Goal: Information Seeking & Learning: Learn about a topic

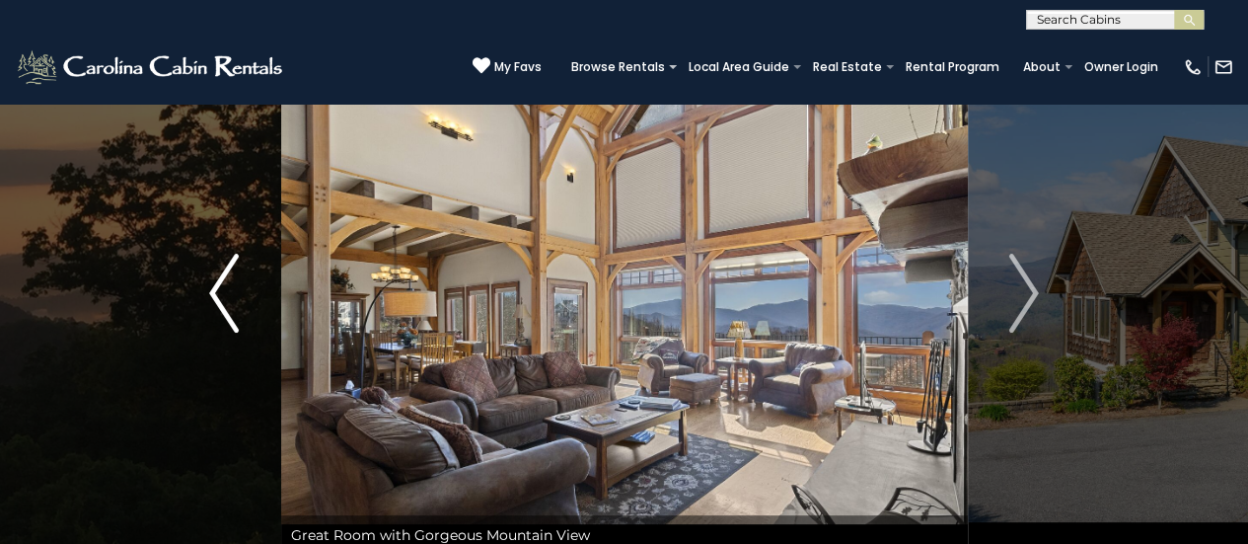
scroll to position [65, 0]
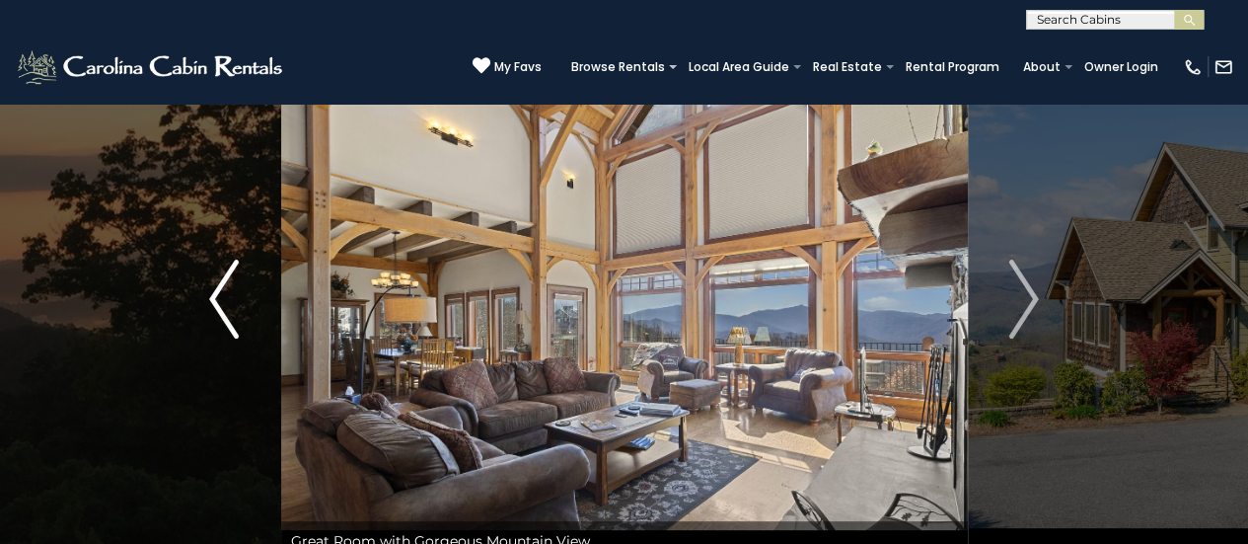
click at [209, 311] on img "Previous" at bounding box center [224, 298] width 30 height 79
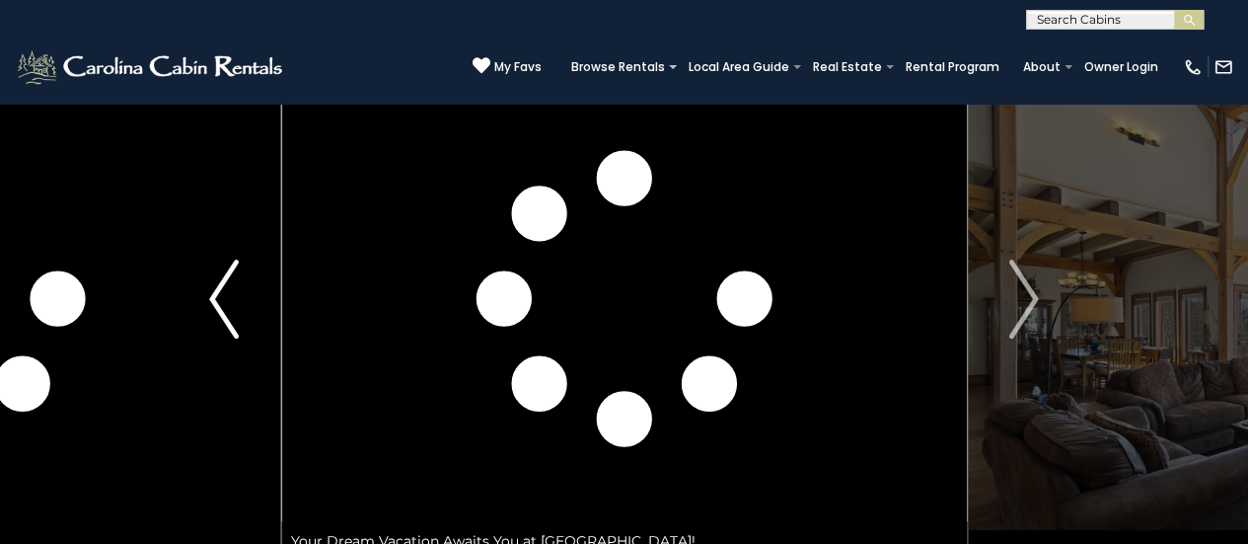
click at [209, 311] on img "Previous" at bounding box center [224, 298] width 30 height 79
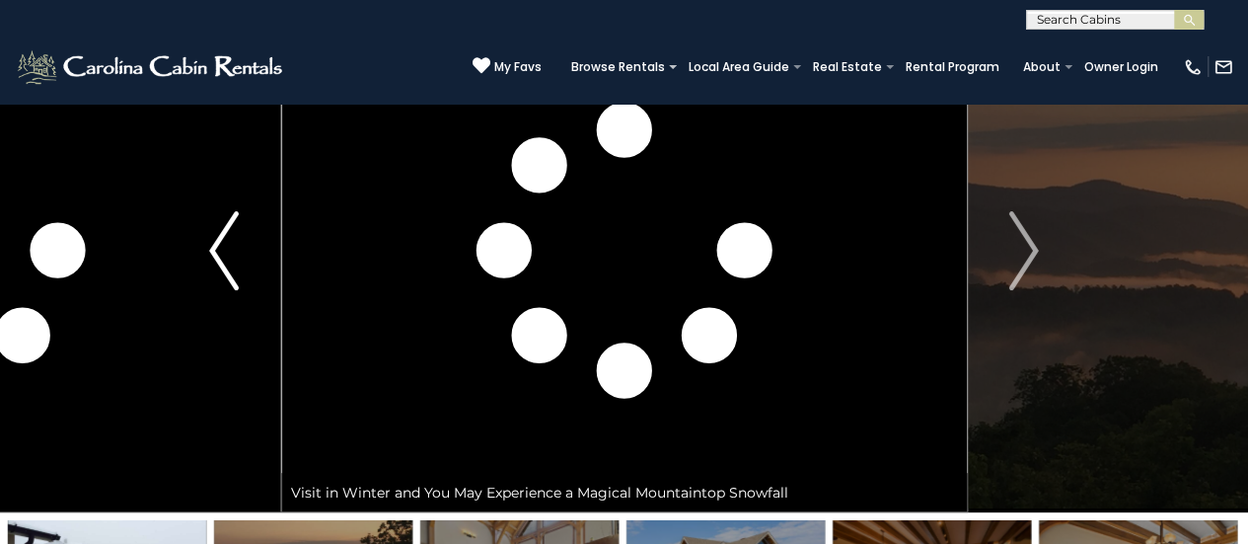
scroll to position [49, 0]
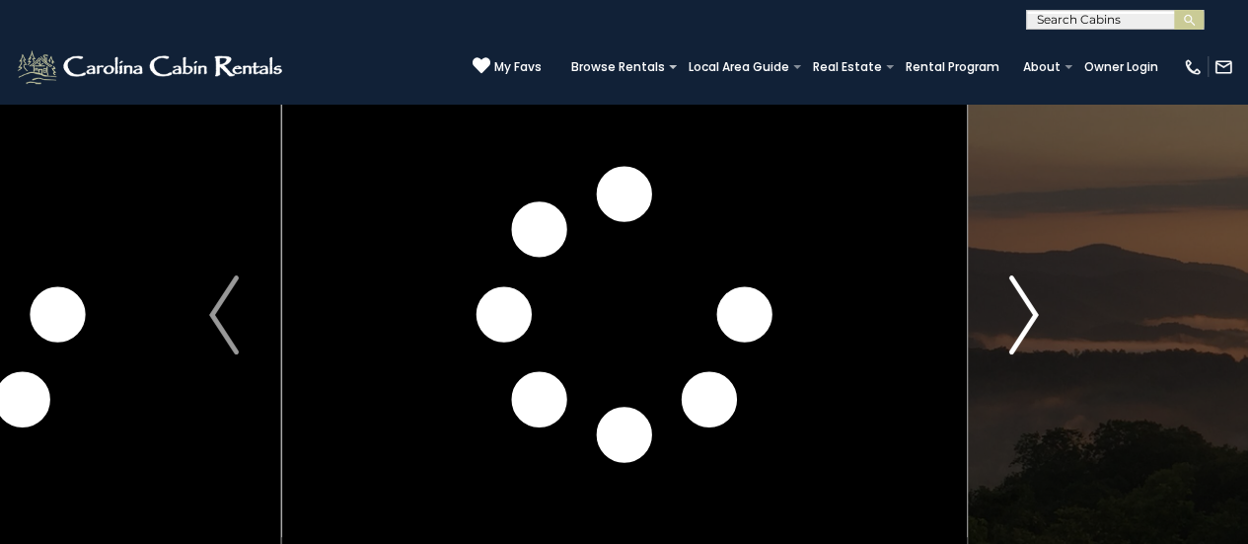
click at [1043, 336] on button "Next" at bounding box center [1023, 314] width 113 height 523
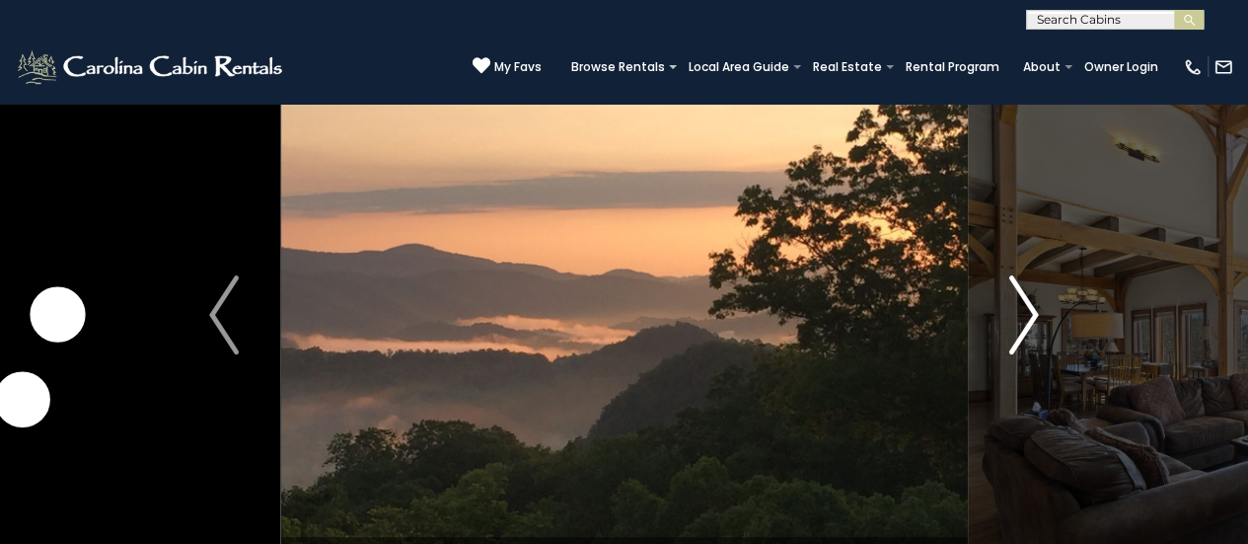
click at [1043, 336] on button "Next" at bounding box center [1023, 314] width 113 height 523
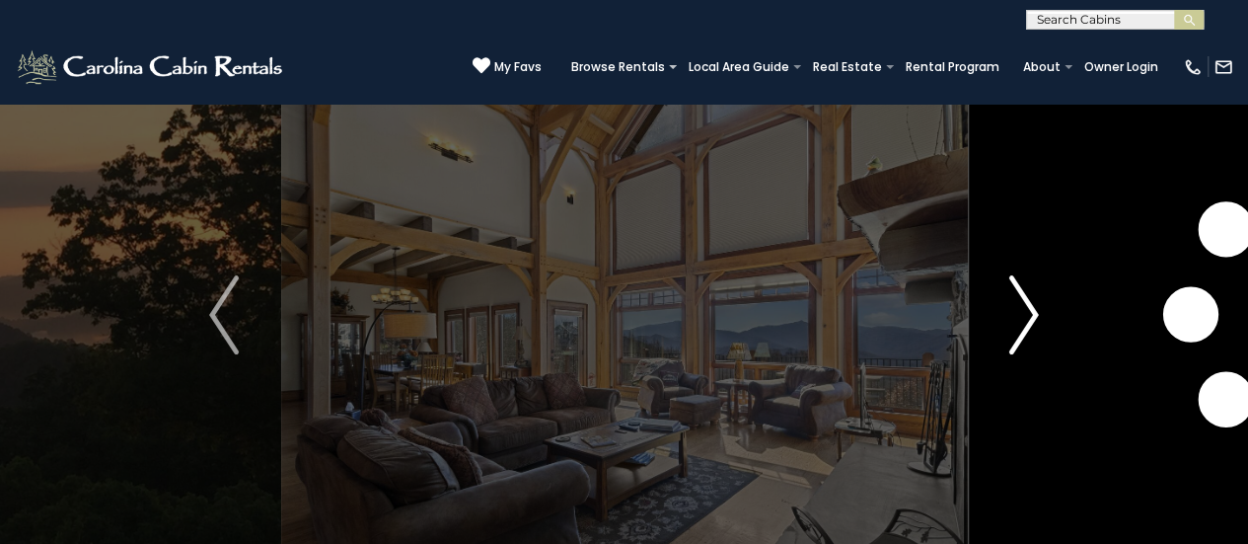
click at [1043, 336] on button "Next" at bounding box center [1023, 314] width 113 height 523
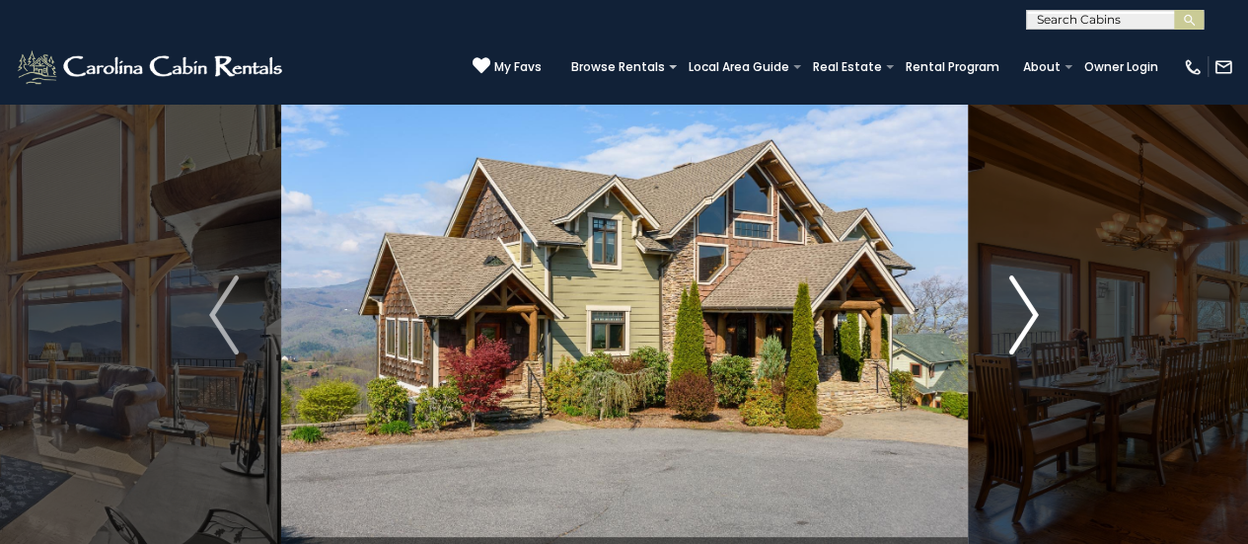
click at [1043, 336] on button "Next" at bounding box center [1023, 314] width 113 height 523
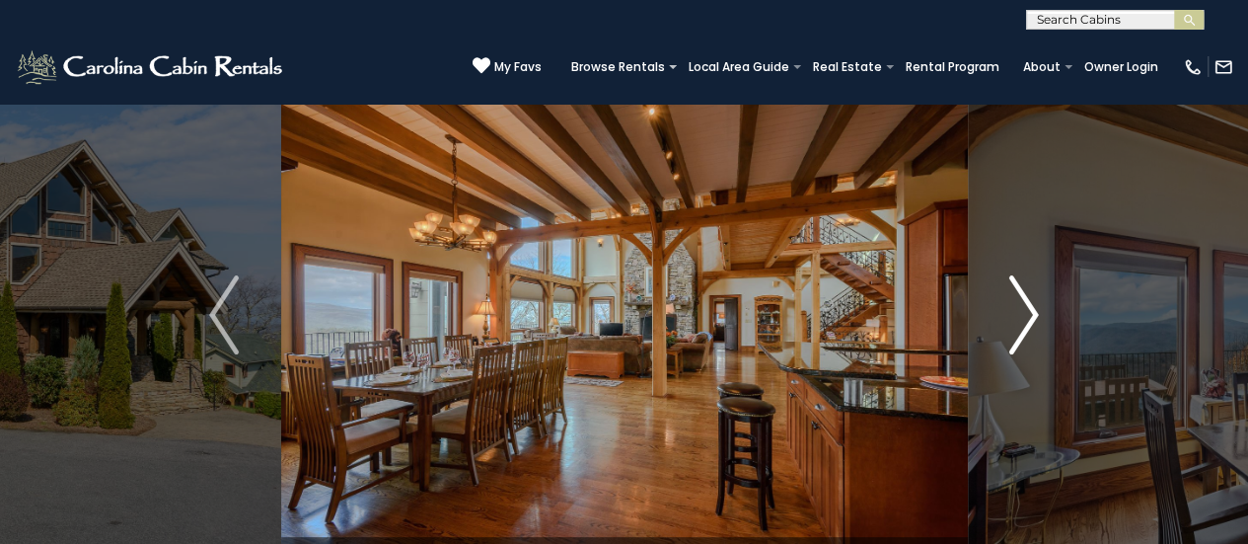
click at [1043, 336] on button "Next" at bounding box center [1023, 314] width 113 height 523
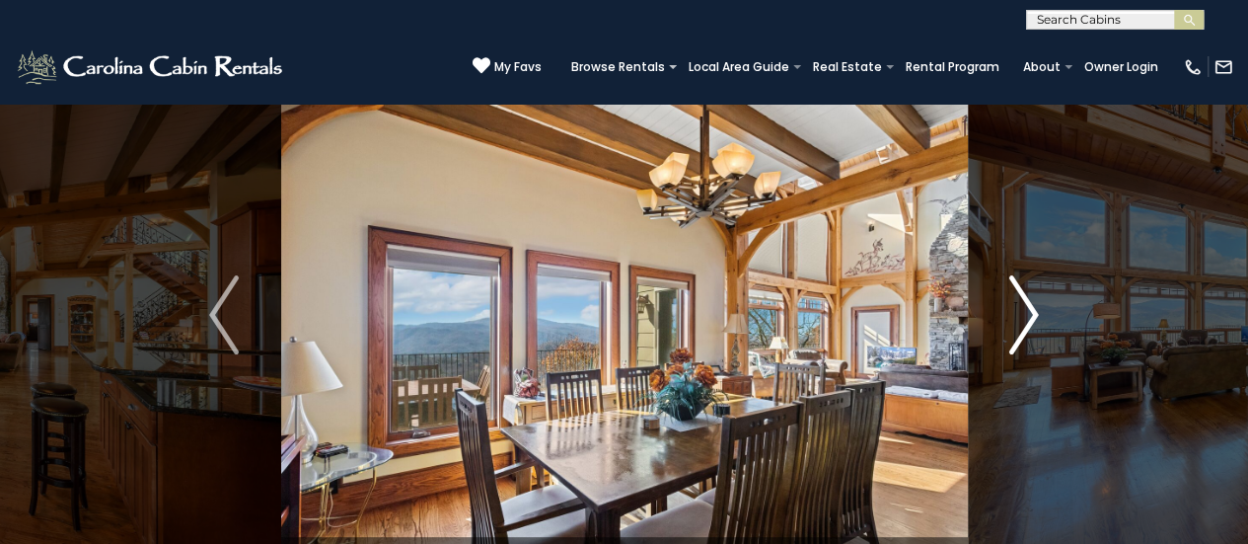
click at [1043, 336] on button "Next" at bounding box center [1023, 314] width 113 height 523
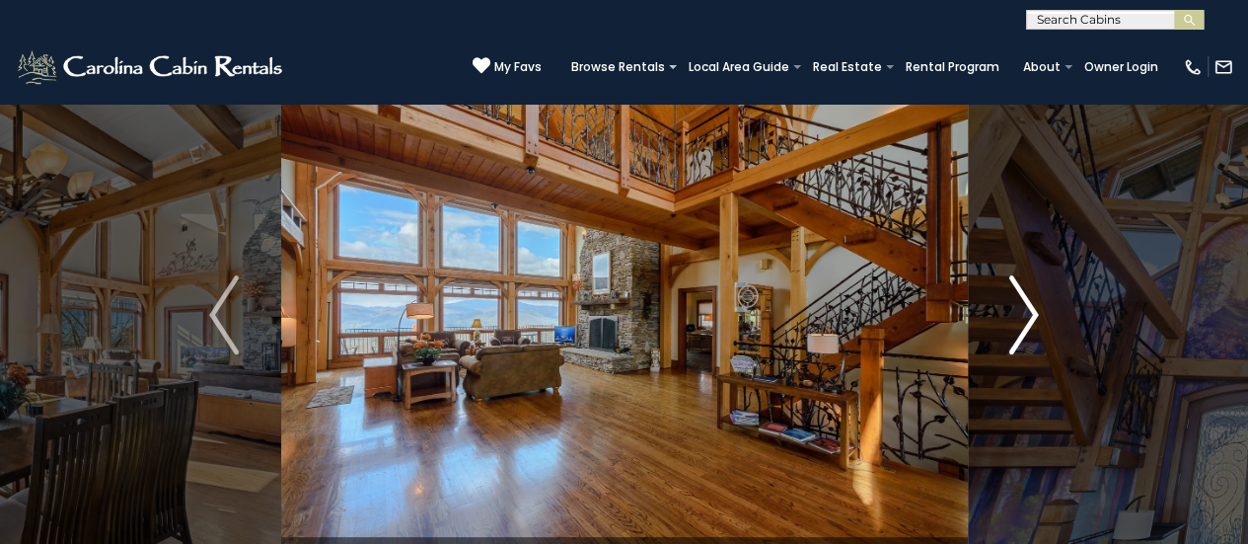
click at [1043, 336] on button "Next" at bounding box center [1023, 314] width 113 height 523
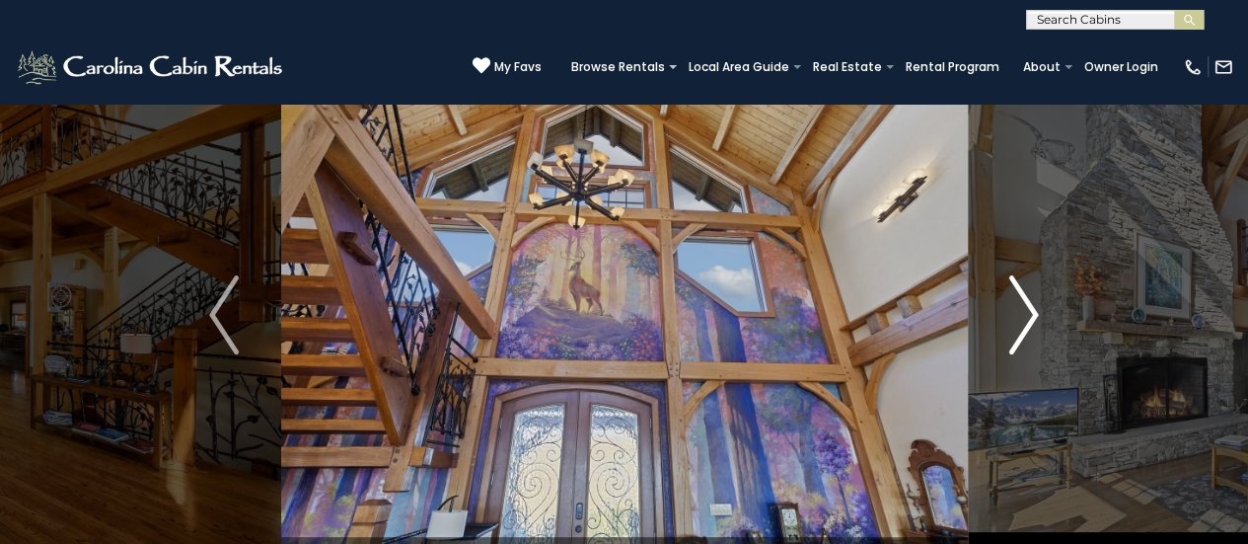
click at [1043, 336] on button "Next" at bounding box center [1023, 314] width 113 height 523
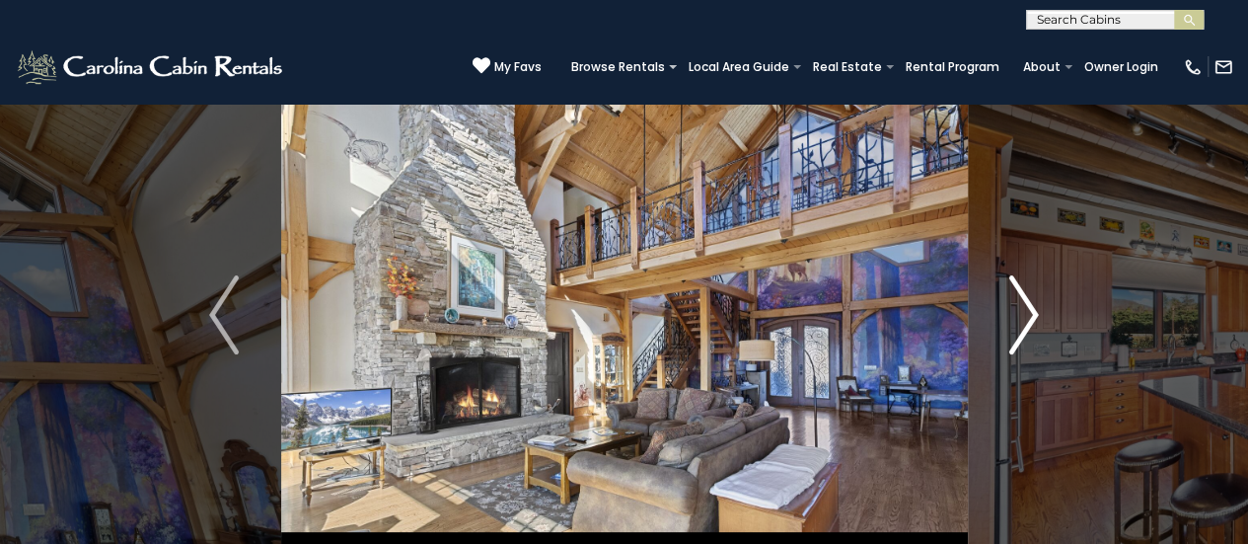
click at [1043, 336] on button "Next" at bounding box center [1023, 314] width 113 height 523
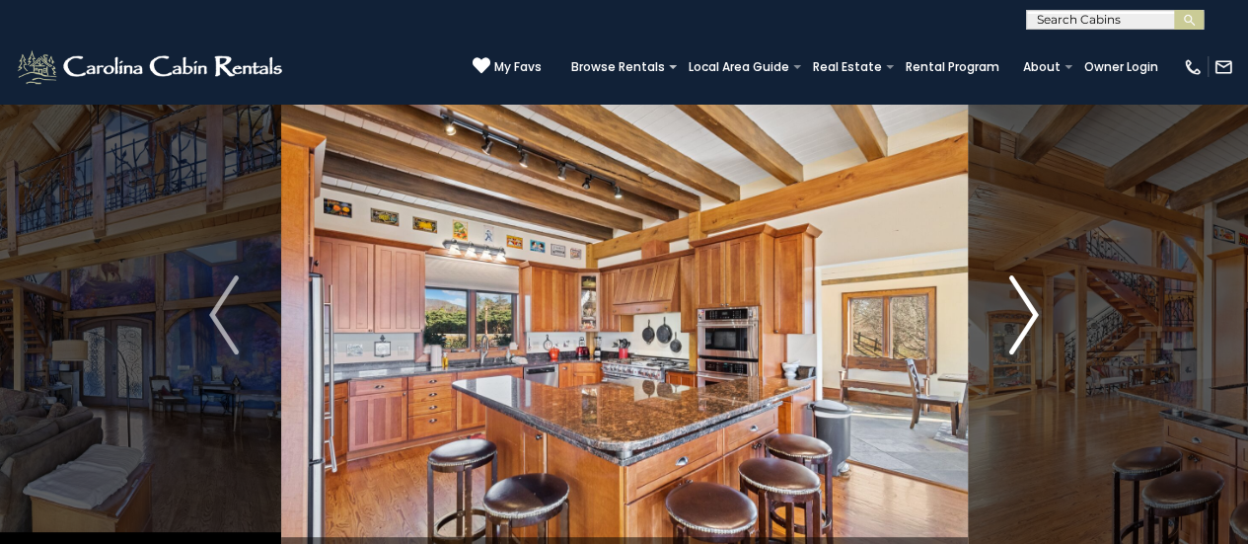
click at [1043, 336] on button "Next" at bounding box center [1023, 314] width 113 height 523
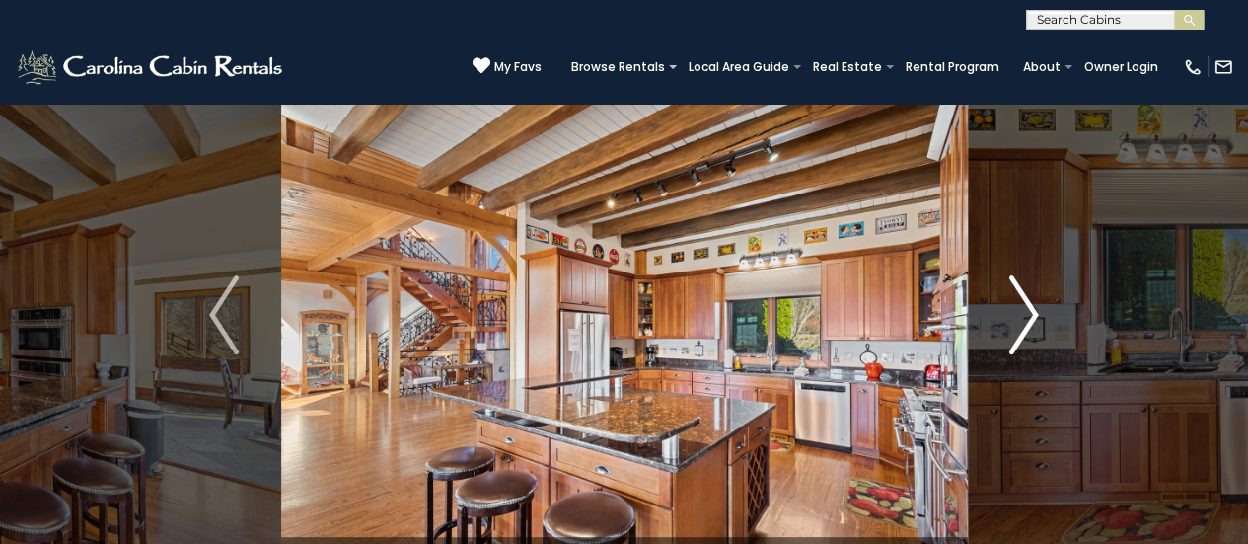
click at [1043, 336] on button "Next" at bounding box center [1023, 314] width 113 height 523
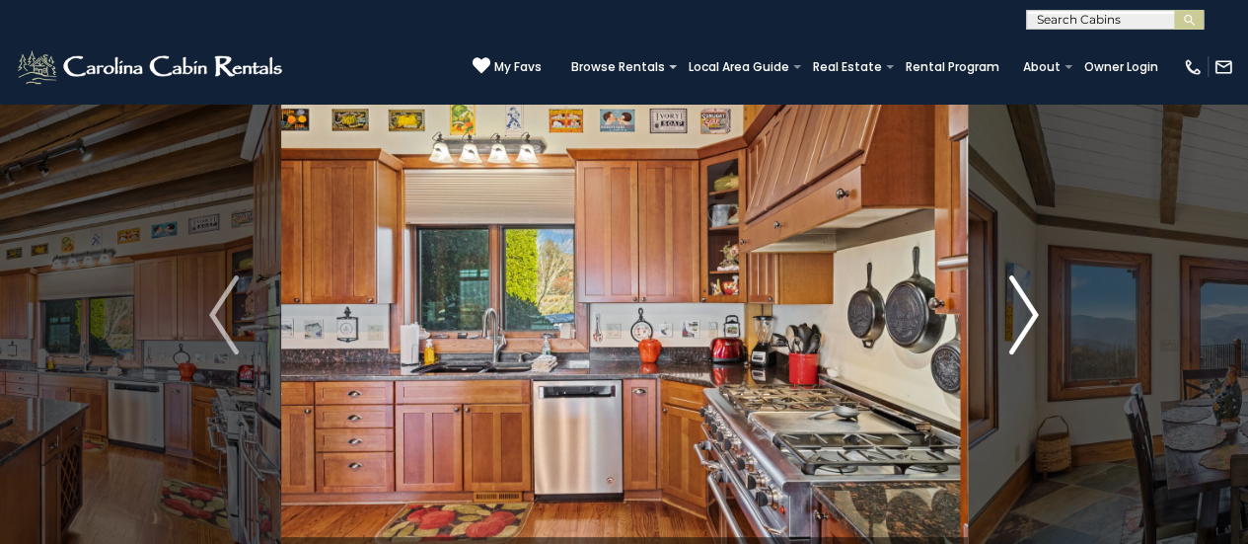
click at [1043, 336] on button "Next" at bounding box center [1023, 314] width 113 height 523
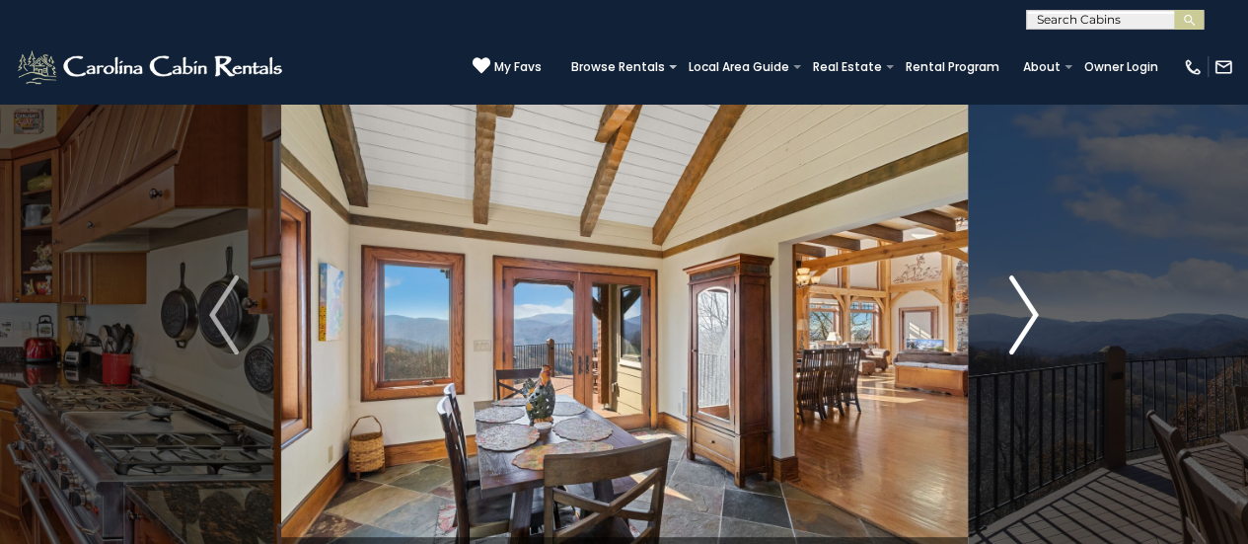
click at [1043, 336] on button "Next" at bounding box center [1023, 314] width 113 height 523
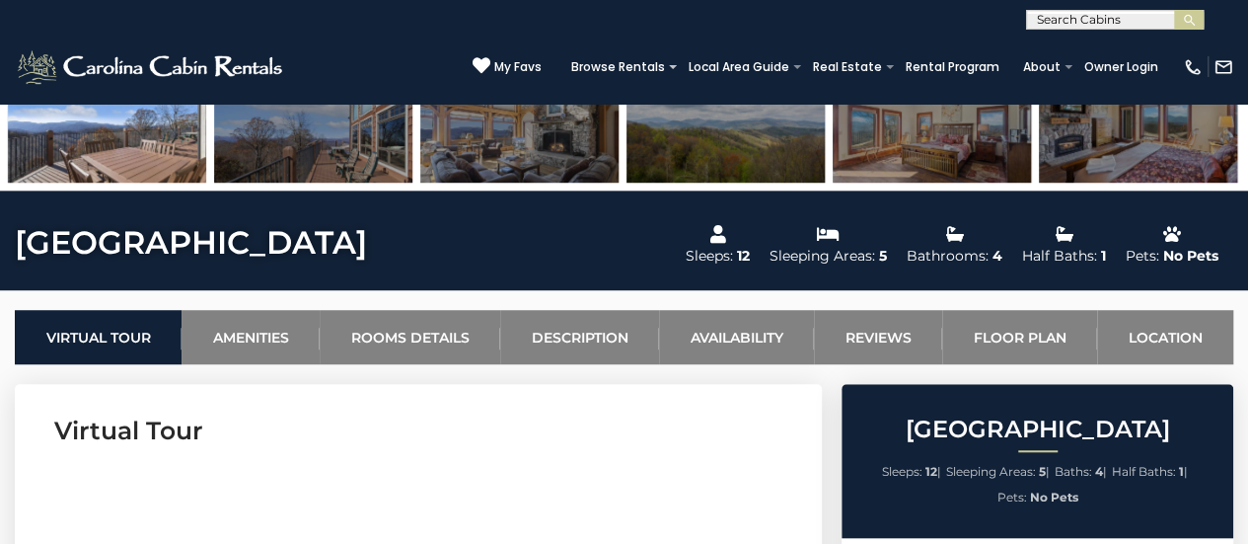
scroll to position [575, 0]
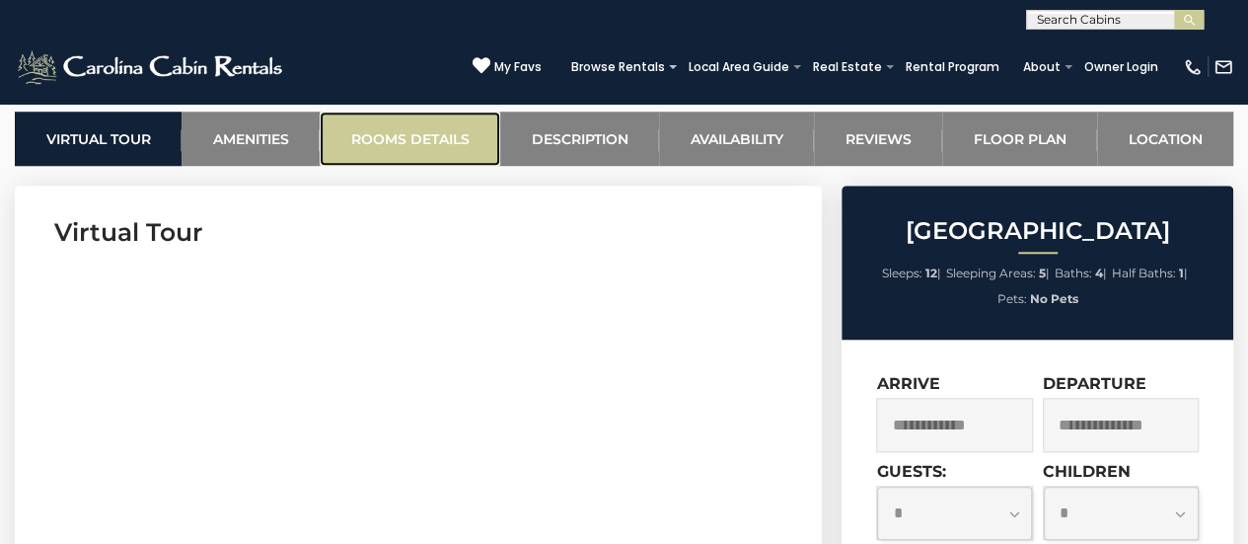
click at [403, 126] on link "Rooms Details" at bounding box center [410, 138] width 181 height 54
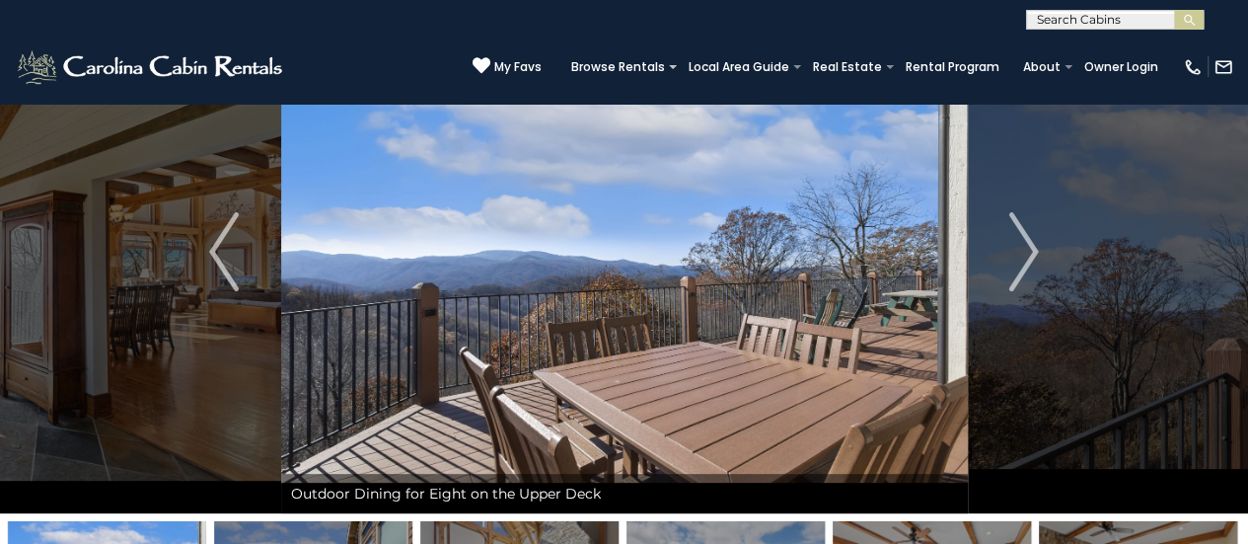
scroll to position [0, 0]
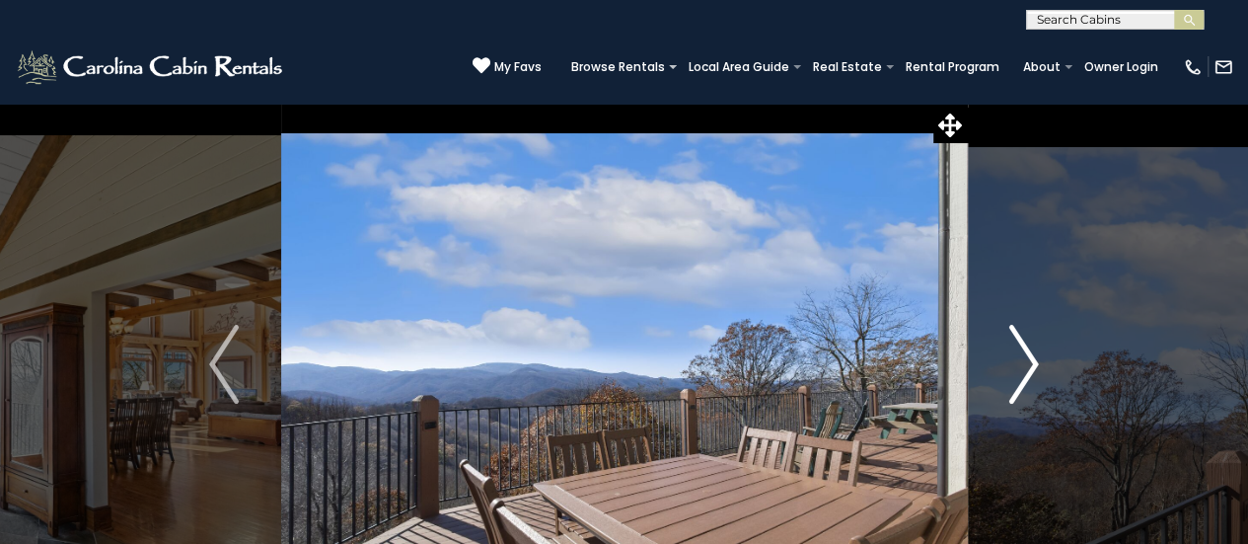
click at [1009, 358] on img "Next" at bounding box center [1024, 364] width 30 height 79
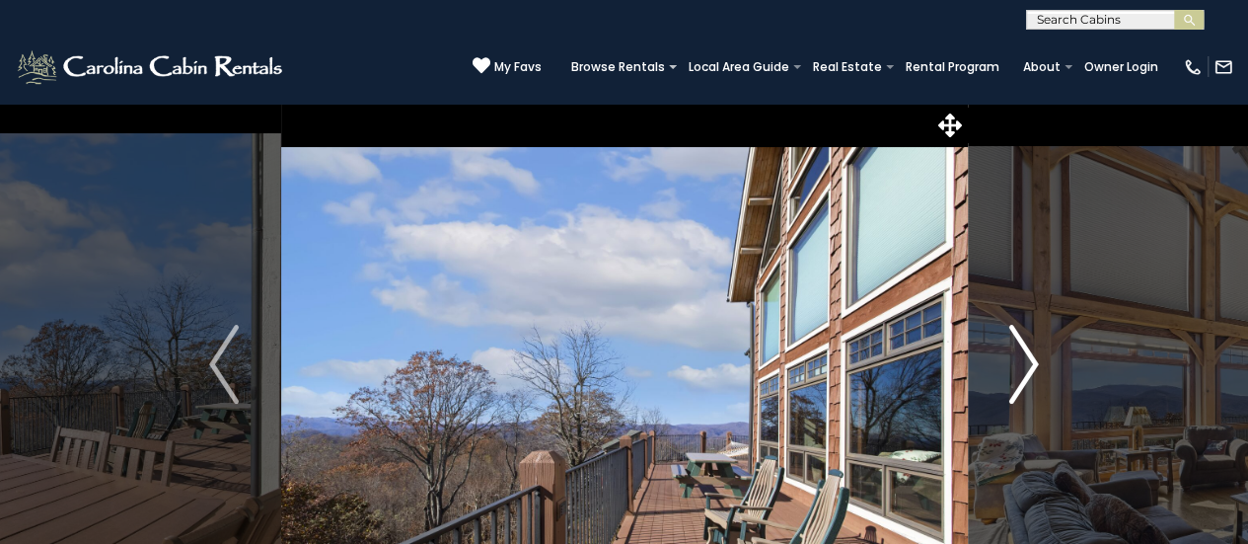
click at [1009, 358] on img "Next" at bounding box center [1024, 364] width 30 height 79
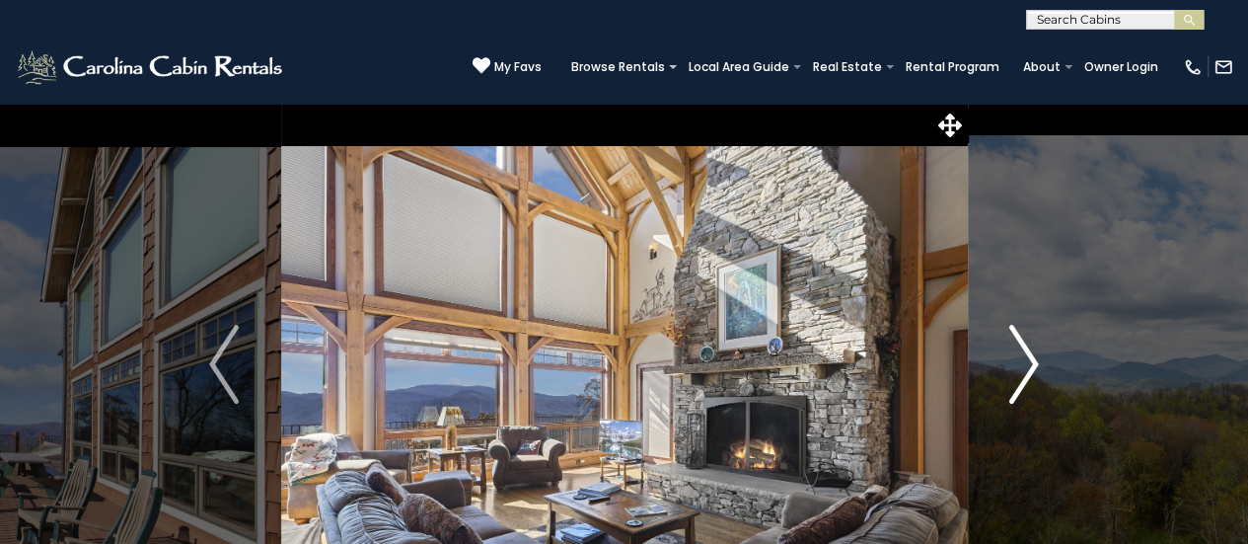
click at [1009, 358] on img "Next" at bounding box center [1024, 364] width 30 height 79
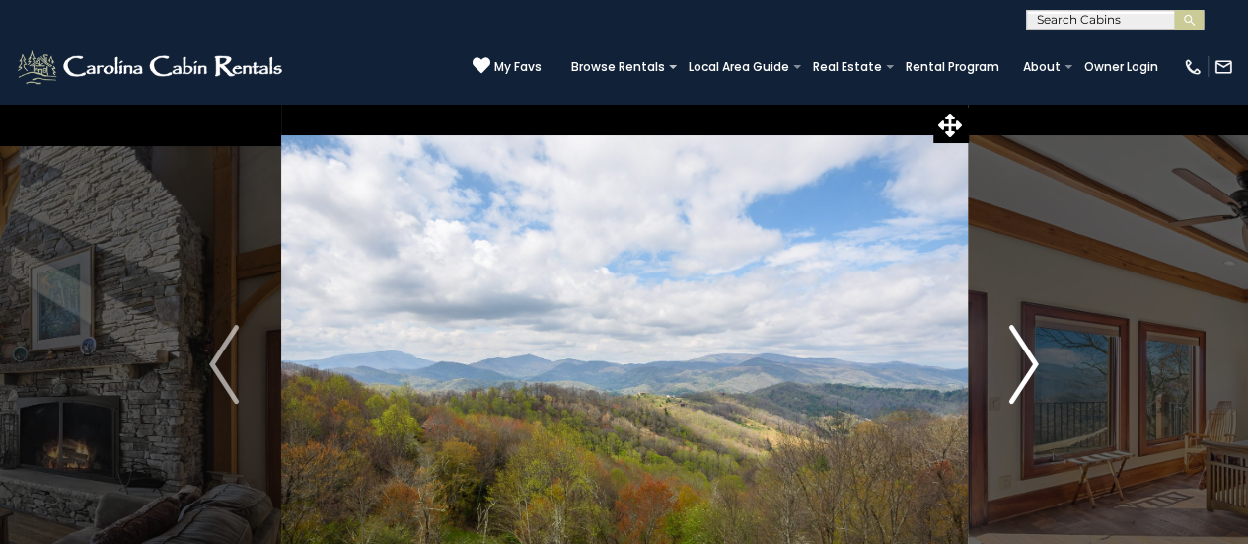
click at [1009, 358] on img "Next" at bounding box center [1024, 364] width 30 height 79
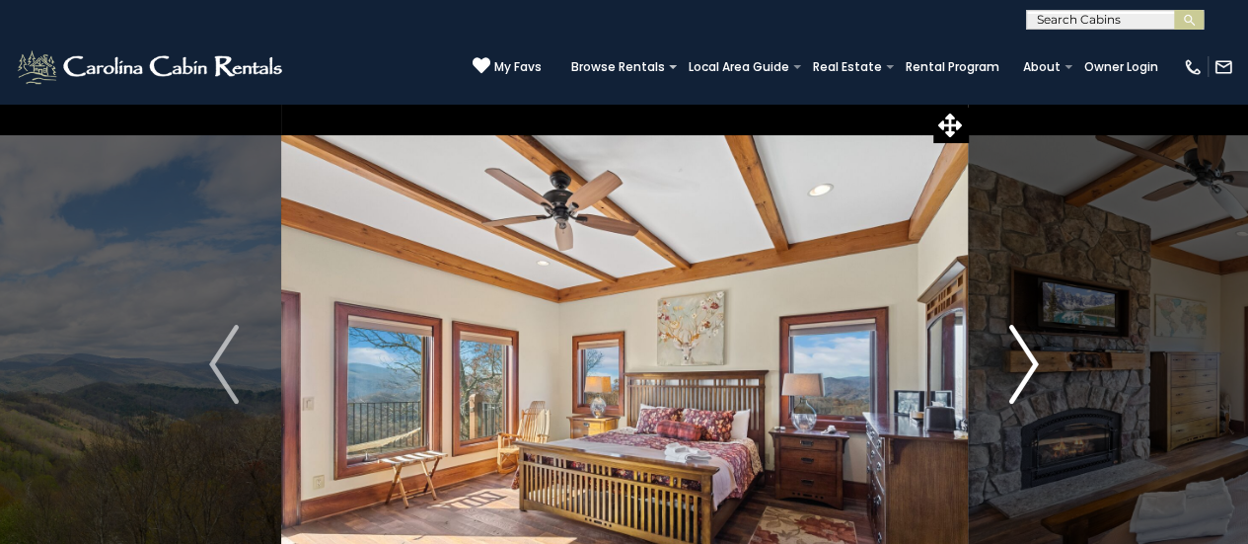
click at [1009, 358] on img "Next" at bounding box center [1024, 364] width 30 height 79
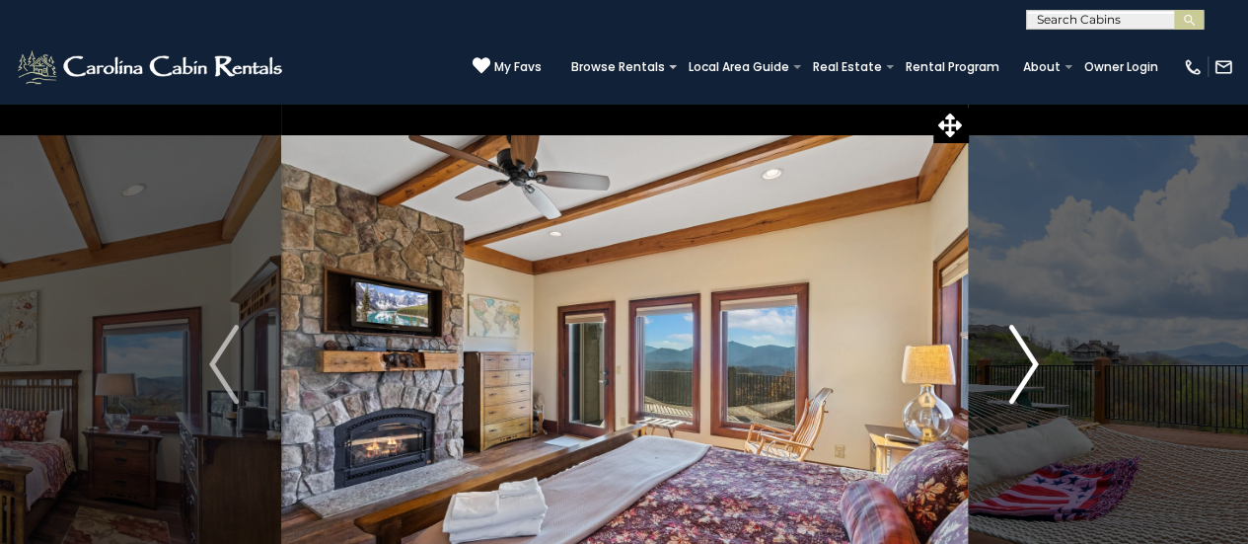
click at [1009, 358] on img "Next" at bounding box center [1024, 364] width 30 height 79
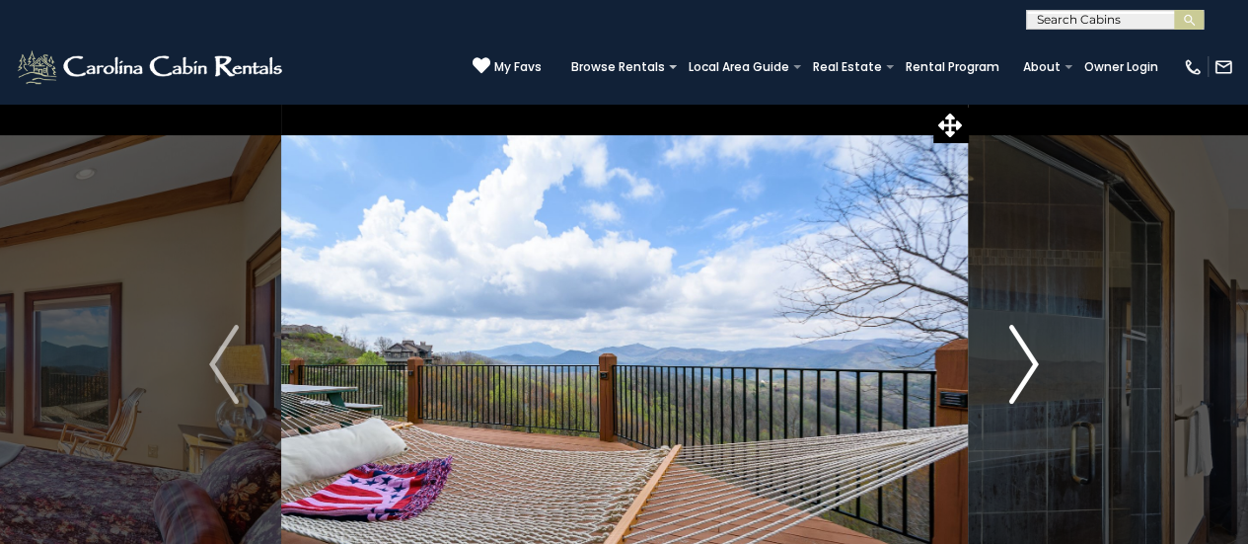
click at [1009, 358] on img "Next" at bounding box center [1024, 364] width 30 height 79
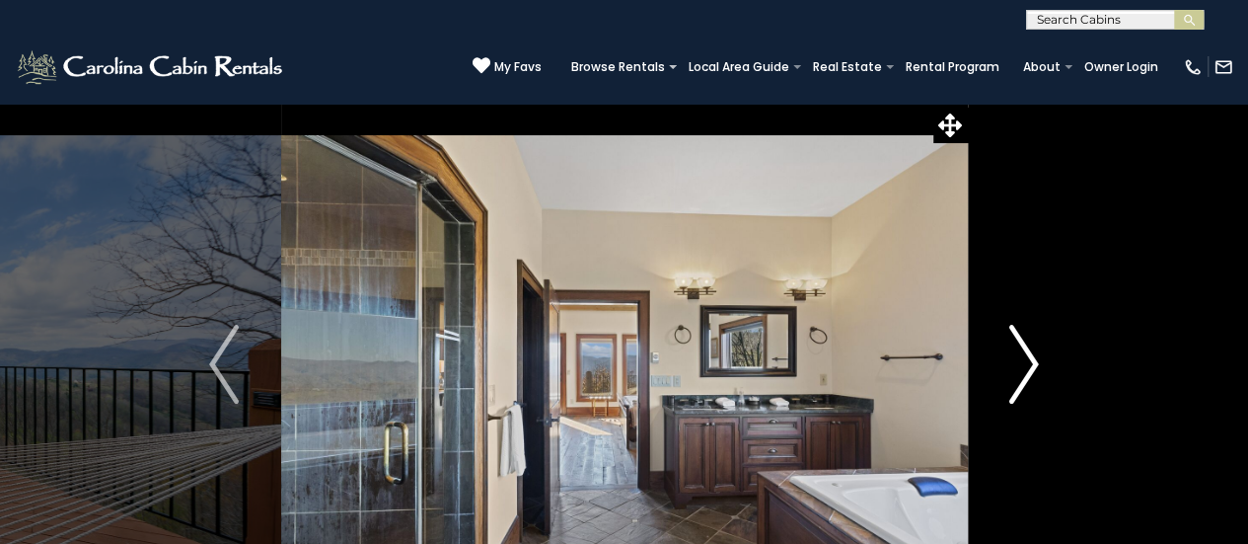
click at [1009, 358] on img "Next" at bounding box center [1024, 364] width 30 height 79
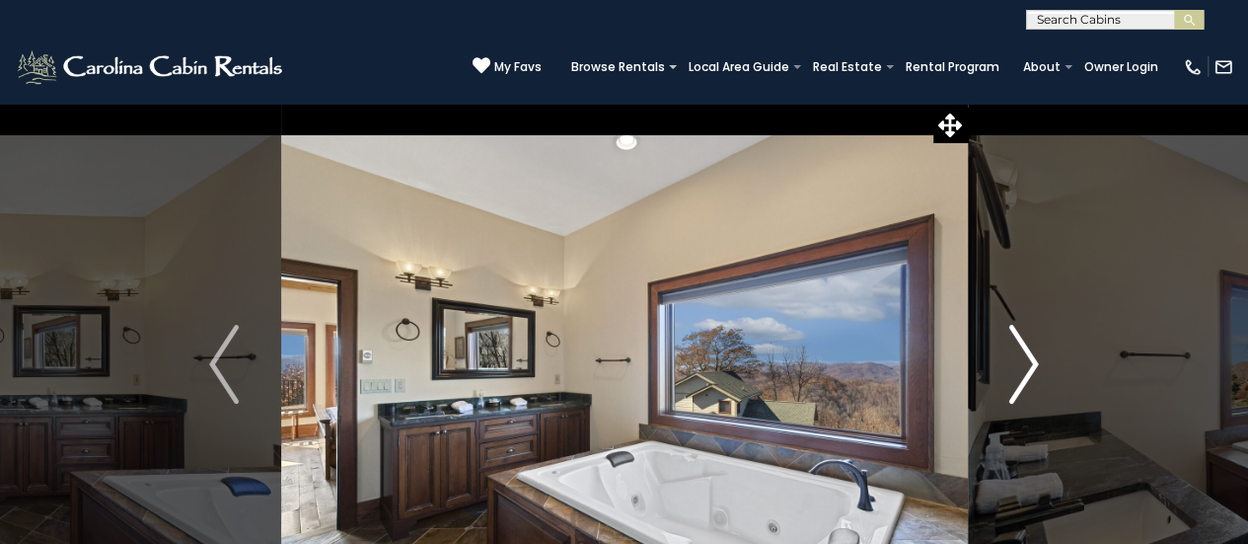
click at [1009, 358] on img "Next" at bounding box center [1024, 364] width 30 height 79
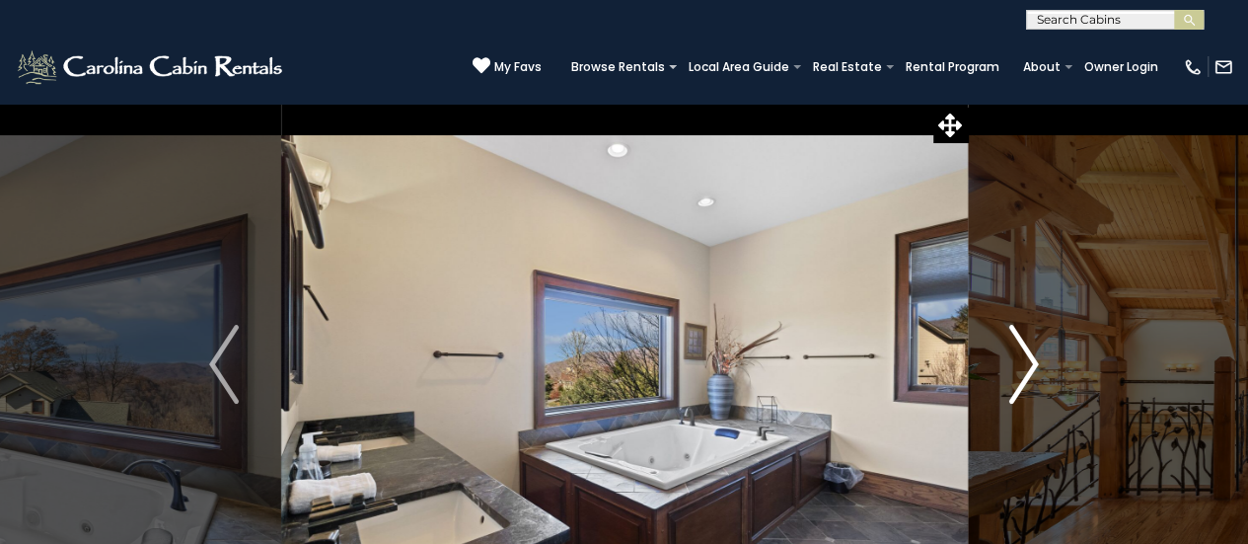
click at [1009, 358] on img "Next" at bounding box center [1024, 364] width 30 height 79
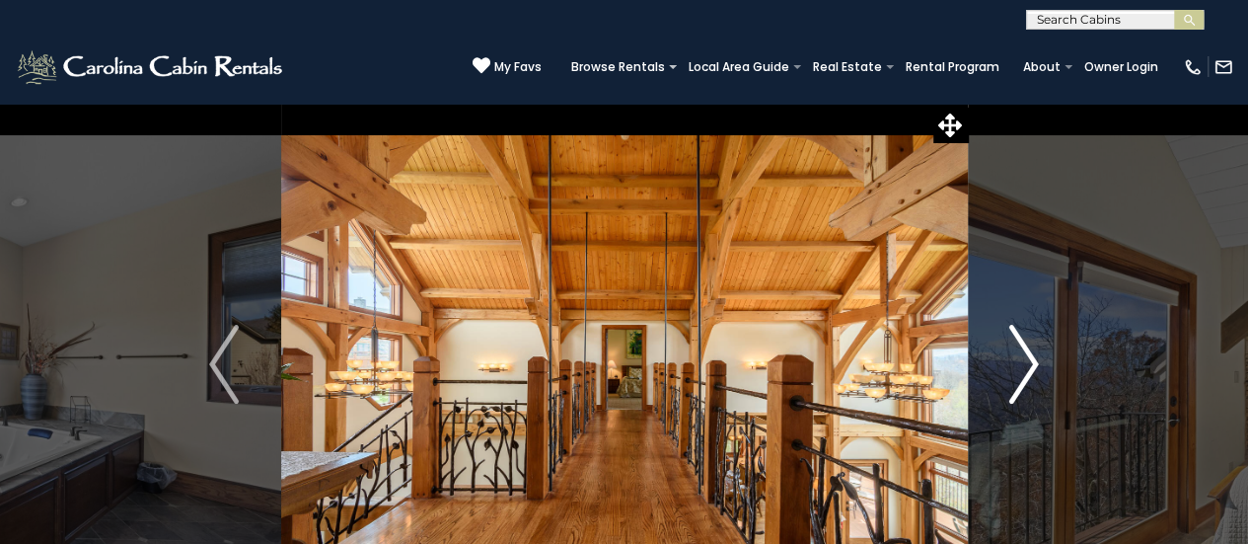
click at [1009, 358] on img "Next" at bounding box center [1024, 364] width 30 height 79
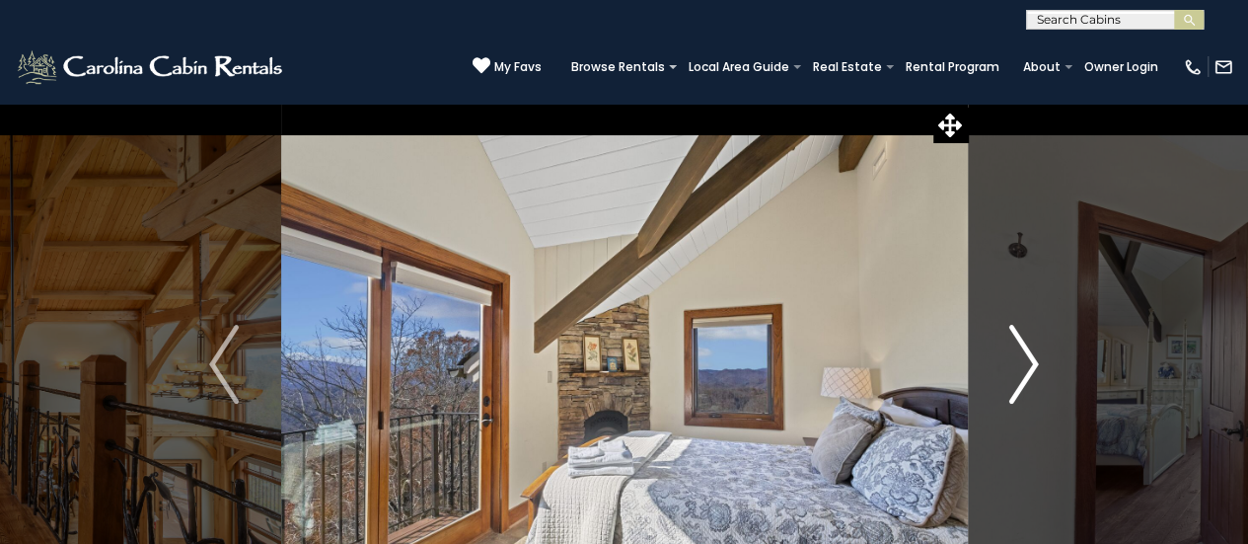
click at [1009, 358] on img "Next" at bounding box center [1024, 364] width 30 height 79
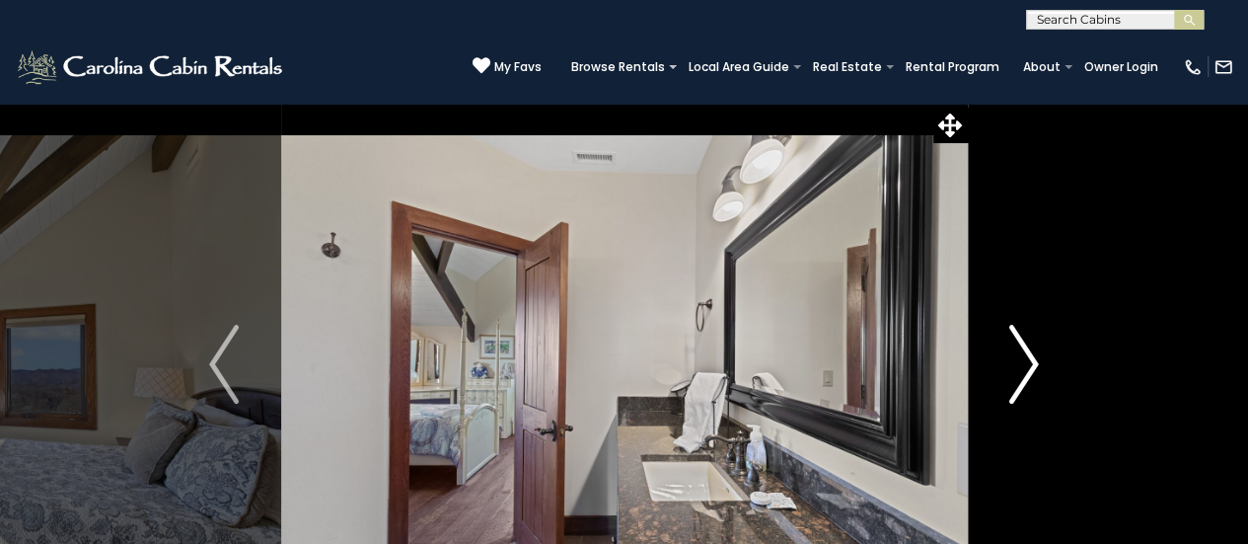
click at [1009, 358] on img "Next" at bounding box center [1024, 364] width 30 height 79
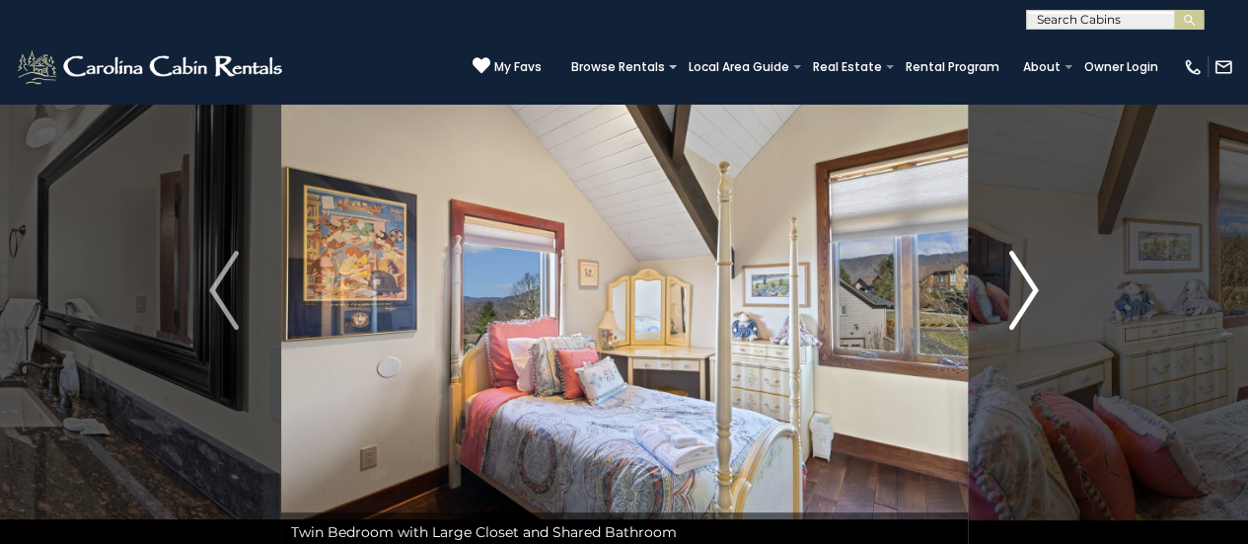
scroll to position [82, 0]
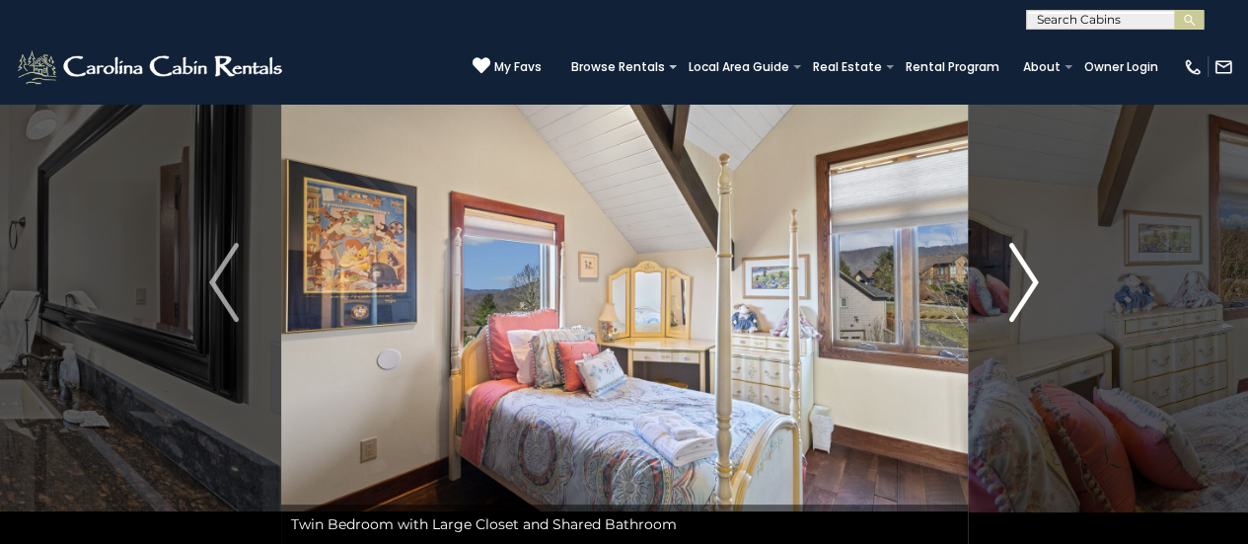
click at [1022, 295] on img "Next" at bounding box center [1024, 282] width 30 height 79
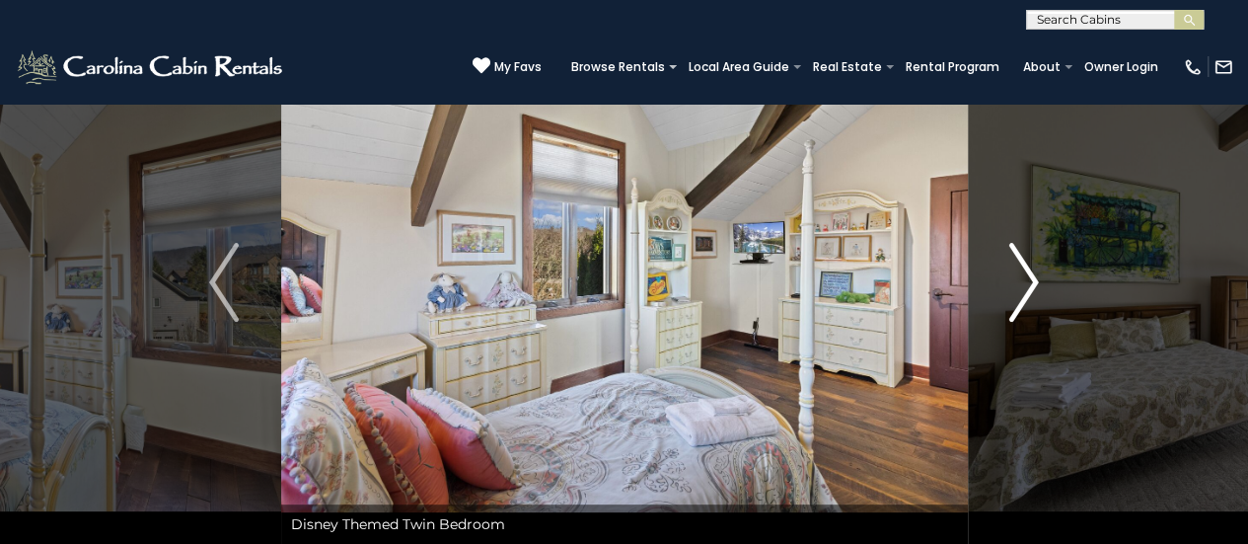
click at [1022, 295] on img "Next" at bounding box center [1024, 282] width 30 height 79
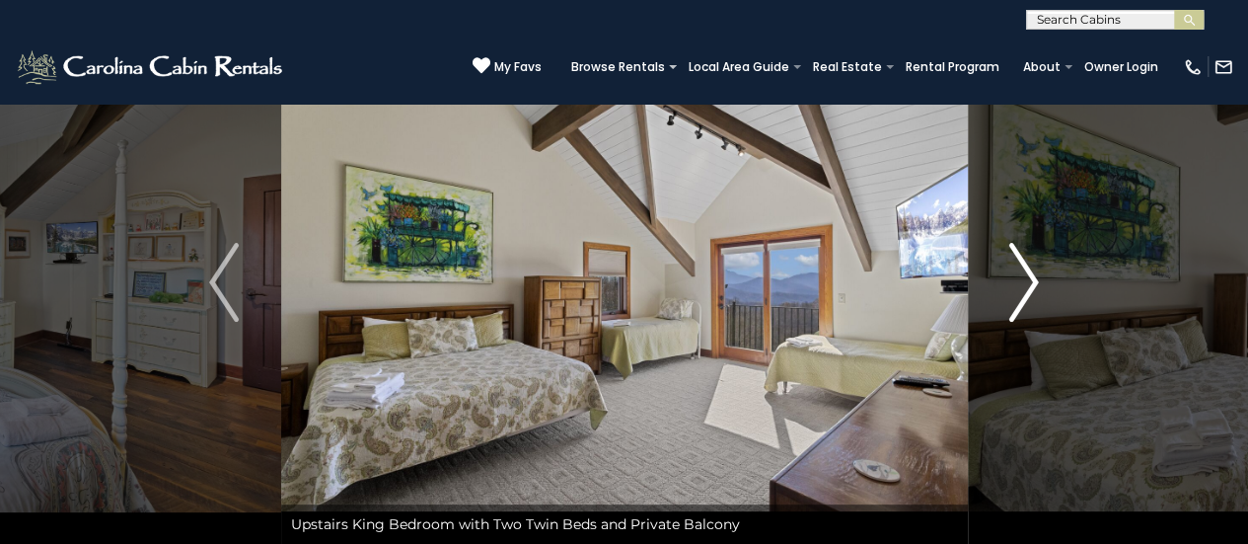
click at [1033, 285] on img "Next" at bounding box center [1024, 282] width 30 height 79
